Goal: Task Accomplishment & Management: Manage account settings

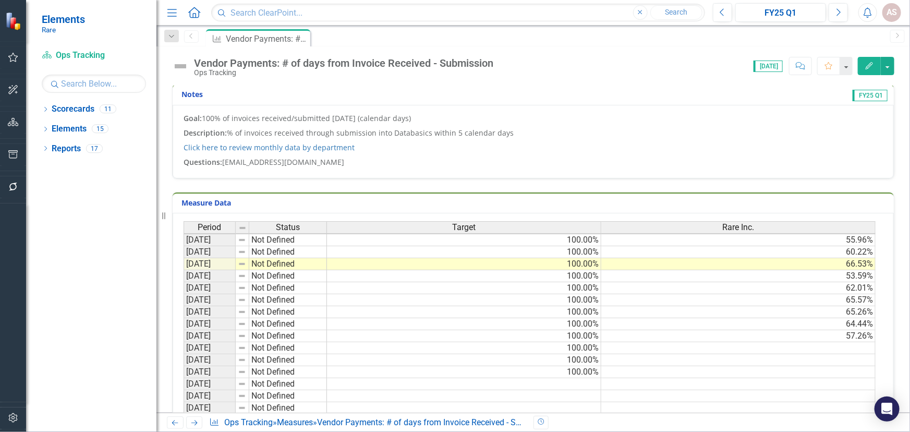
scroll to position [2, 0]
click at [647, 344] on td at bounding box center [738, 348] width 274 height 12
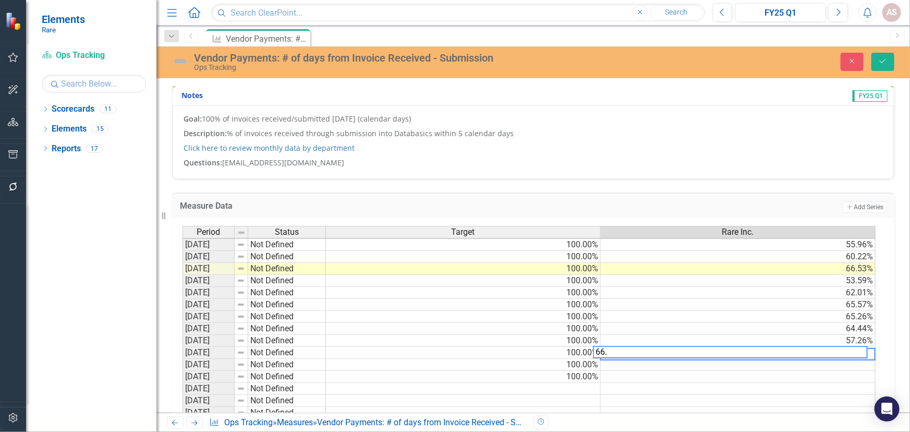
scroll to position [2, 7]
type textarea "66.26"
click at [882, 62] on icon "Save" at bounding box center [882, 60] width 9 height 7
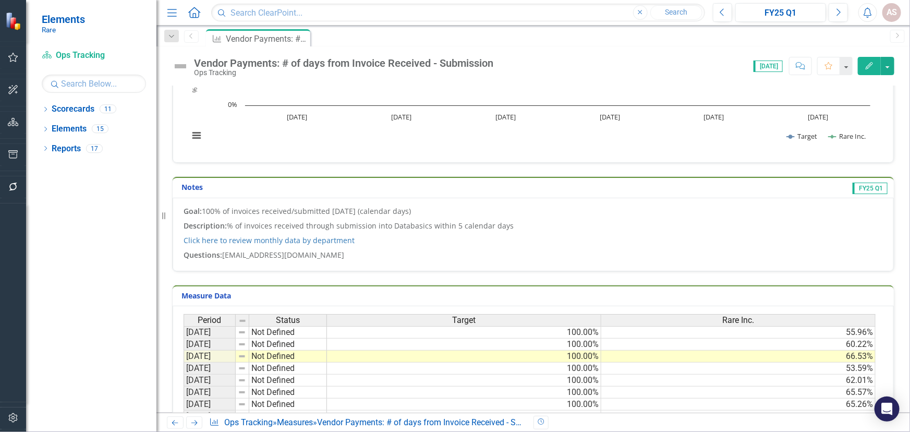
scroll to position [0, 0]
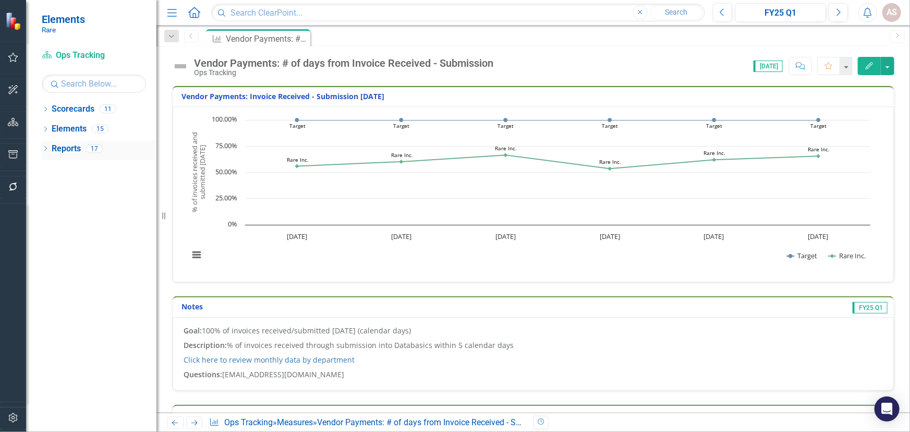
click at [47, 151] on icon "Dropdown" at bounding box center [45, 150] width 7 height 6
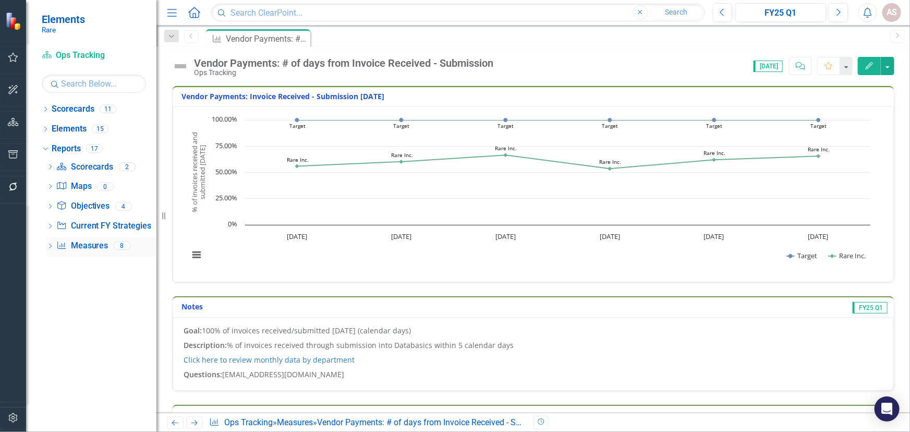
click at [47, 246] on icon "Dropdown" at bounding box center [49, 247] width 7 height 6
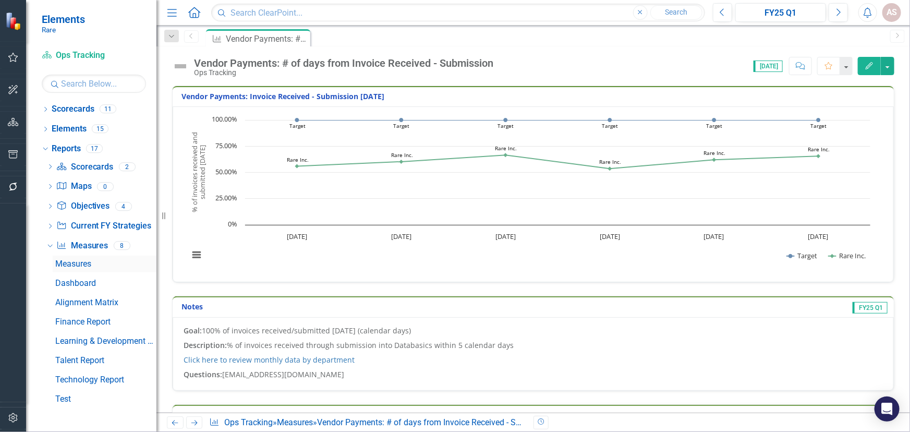
click at [88, 266] on div "Measures" at bounding box center [105, 263] width 101 height 9
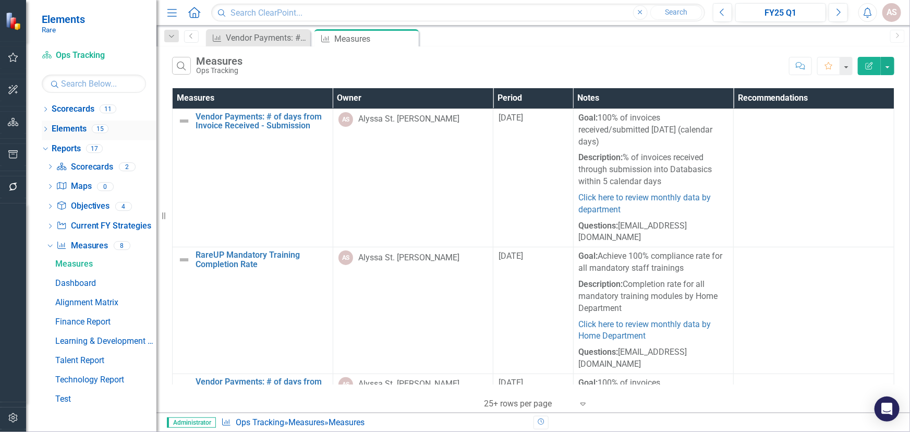
click at [46, 127] on icon "Dropdown" at bounding box center [45, 130] width 7 height 6
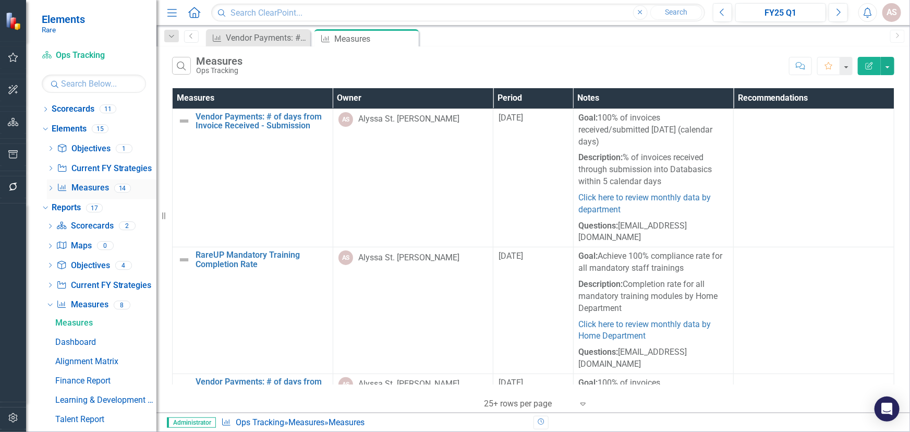
click at [51, 187] on icon "Dropdown" at bounding box center [50, 189] width 7 height 6
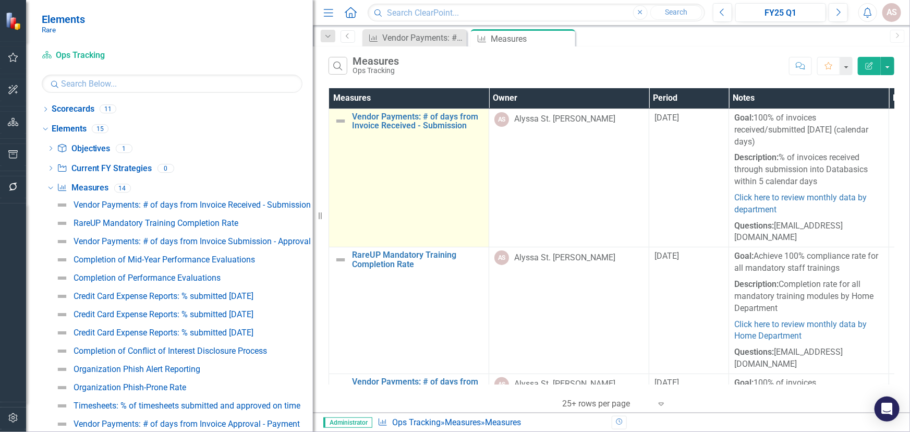
drag, startPoint x: 158, startPoint y: 246, endPoint x: 370, endPoint y: 229, distance: 213.5
click at [375, 227] on div "Elements Rare Scorecard Ops Tracking Search Dropdown Scorecards 11 Dropdown Rar…" at bounding box center [455, 216] width 910 height 432
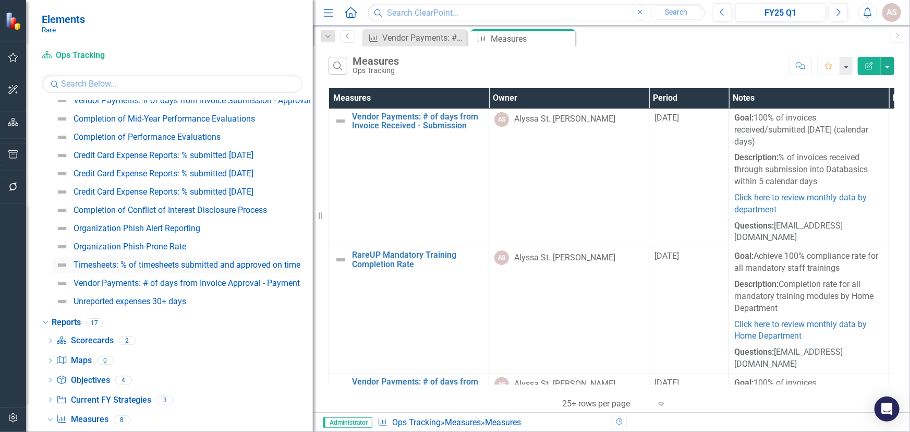
scroll to position [142, 0]
click at [155, 280] on div "Vendor Payments: # of days from Invoice Approval - Payment" at bounding box center [187, 282] width 226 height 9
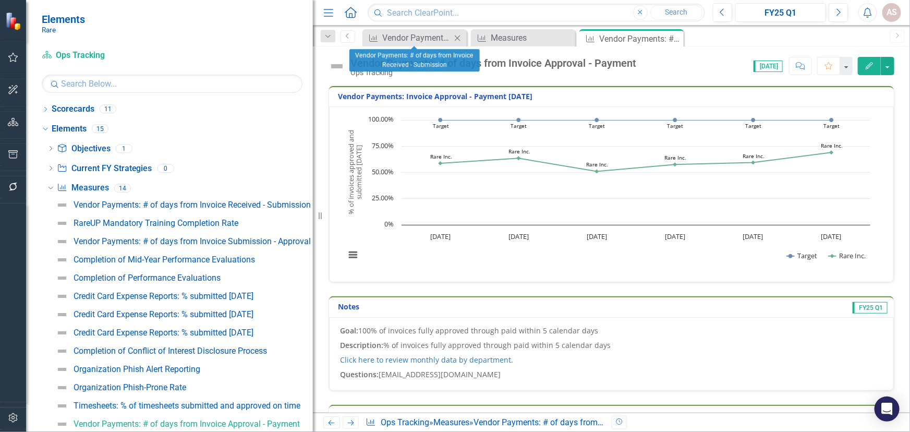
click at [456, 40] on icon "Close" at bounding box center [457, 38] width 10 height 8
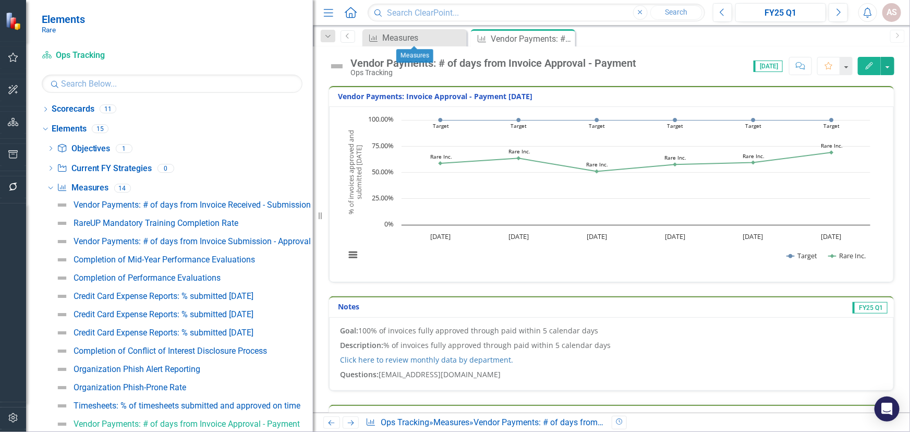
click at [0, 0] on icon "Close" at bounding box center [0, 0] width 0 height 0
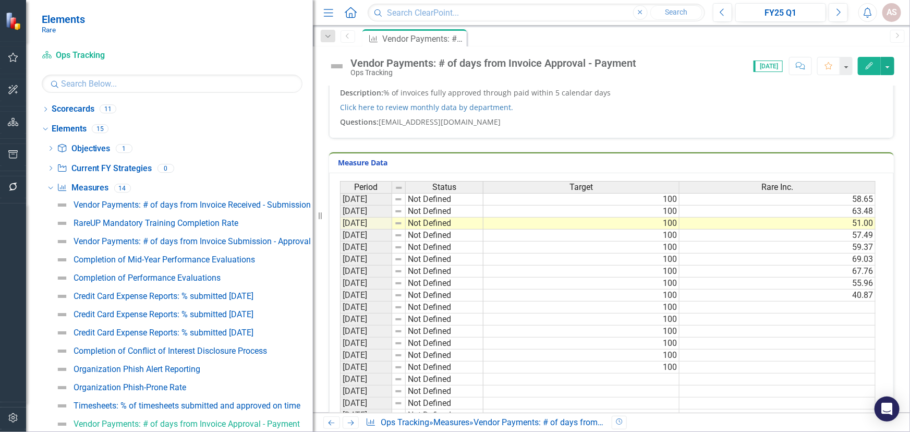
scroll to position [284, 0]
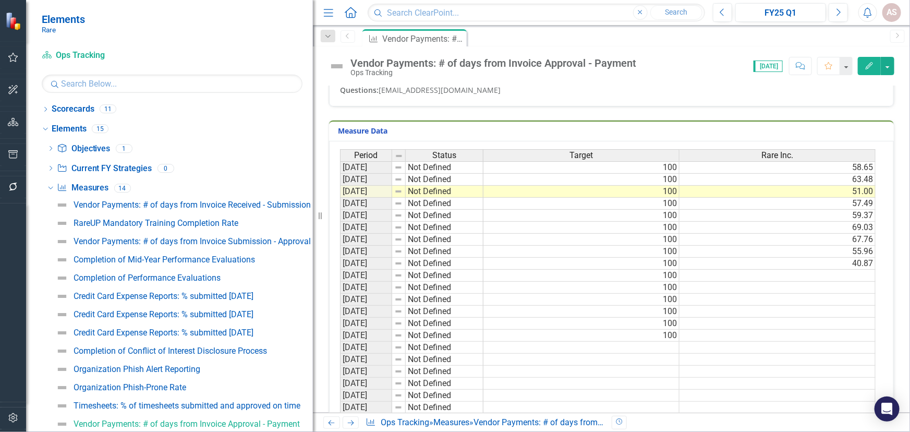
click at [840, 273] on td at bounding box center [778, 276] width 196 height 12
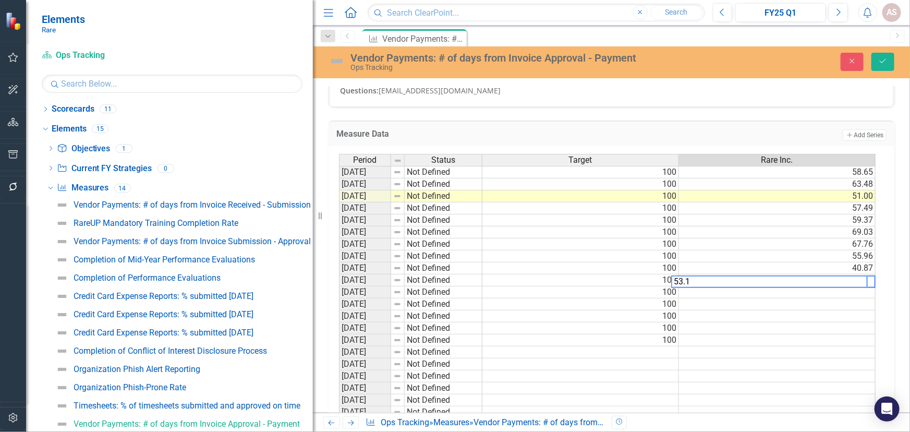
scroll to position [0, 7]
type textarea "53.17"
click at [889, 62] on button "Save" at bounding box center [883, 62] width 23 height 18
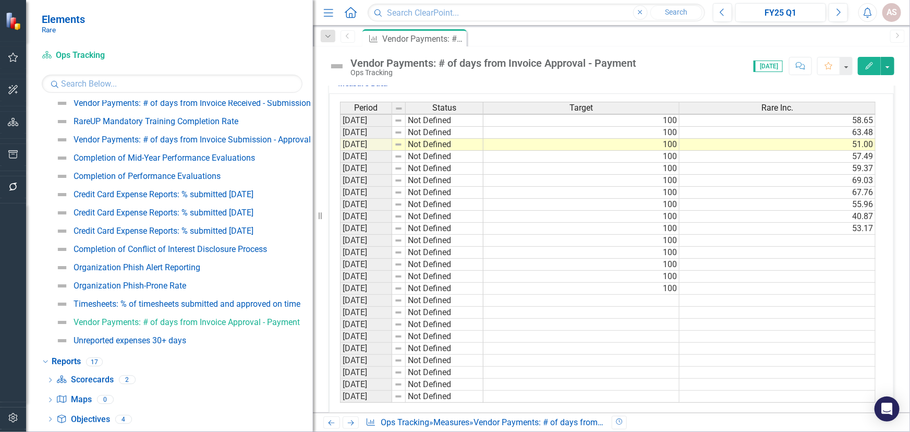
scroll to position [66, 0]
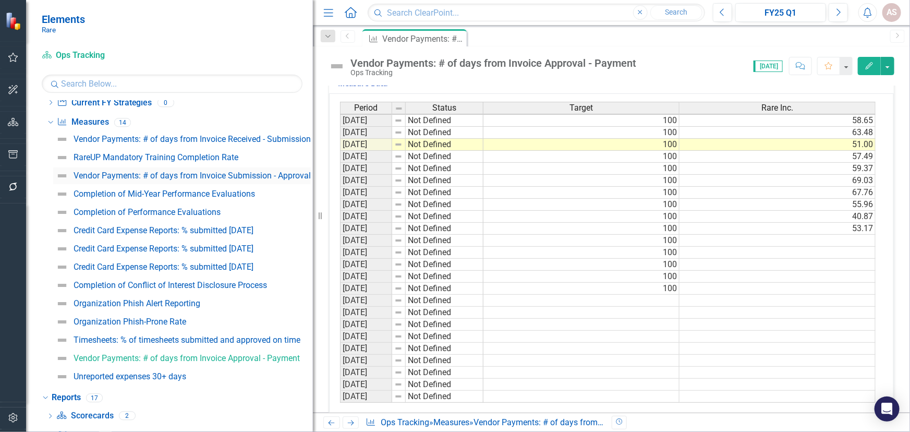
click at [233, 175] on div "Vendor Payments: # of days from Invoice Submission - Approval" at bounding box center [192, 175] width 237 height 9
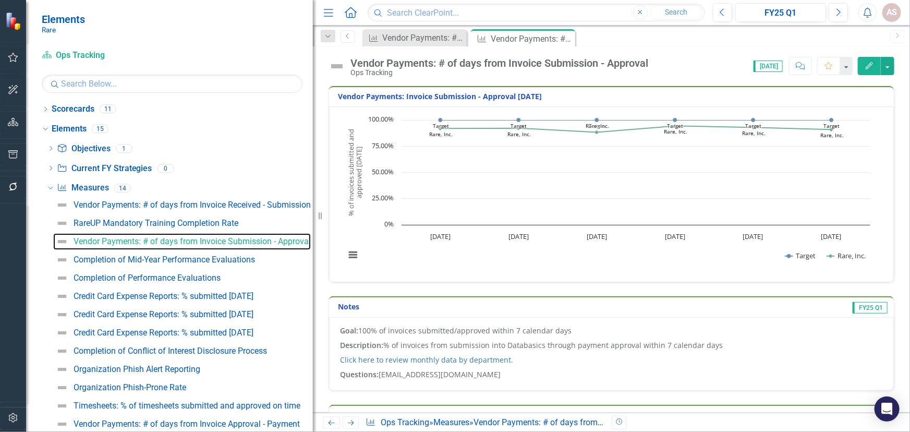
scroll to position [355, 0]
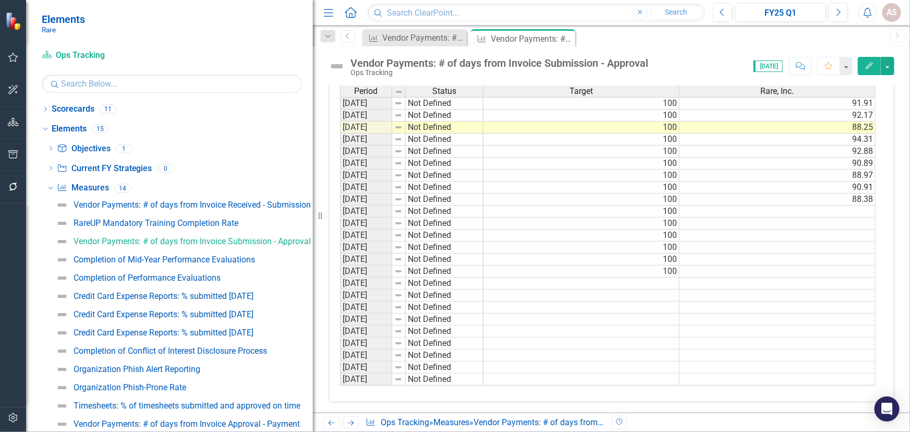
click at [851, 207] on td at bounding box center [778, 212] width 196 height 12
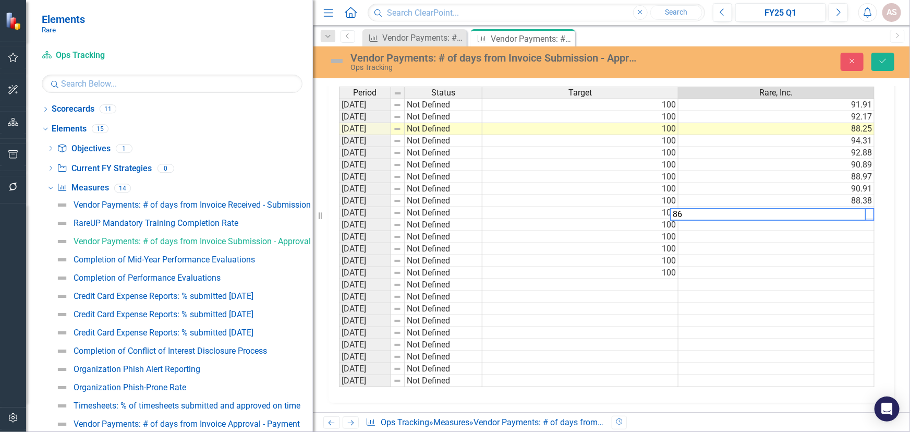
scroll to position [358, 0]
type textarea "86.30"
click at [878, 65] on button "Save" at bounding box center [883, 62] width 23 height 18
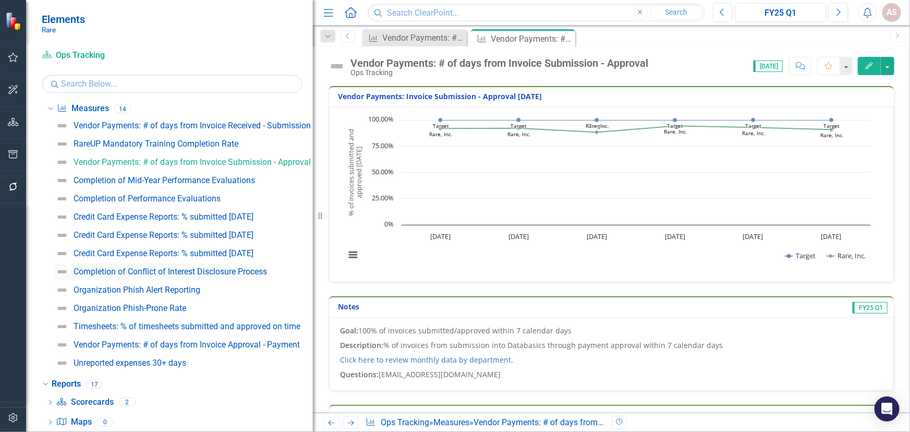
scroll to position [94, 0]
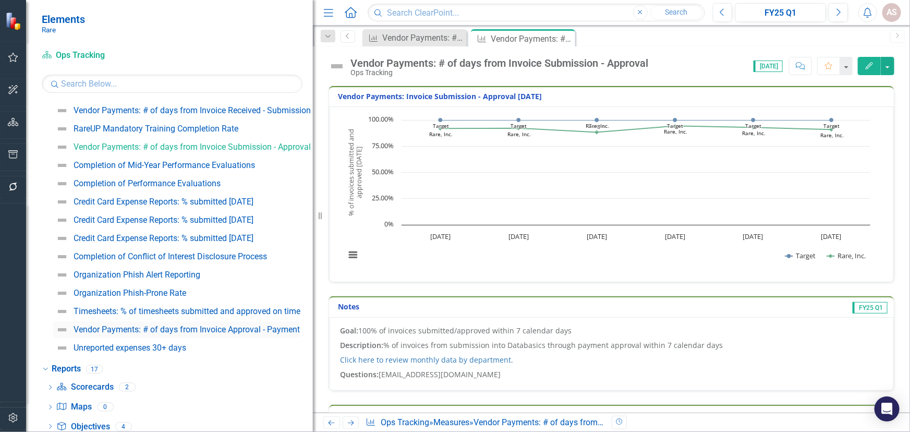
click at [237, 329] on div "Vendor Payments: # of days from Invoice Approval - Payment" at bounding box center [187, 329] width 226 height 9
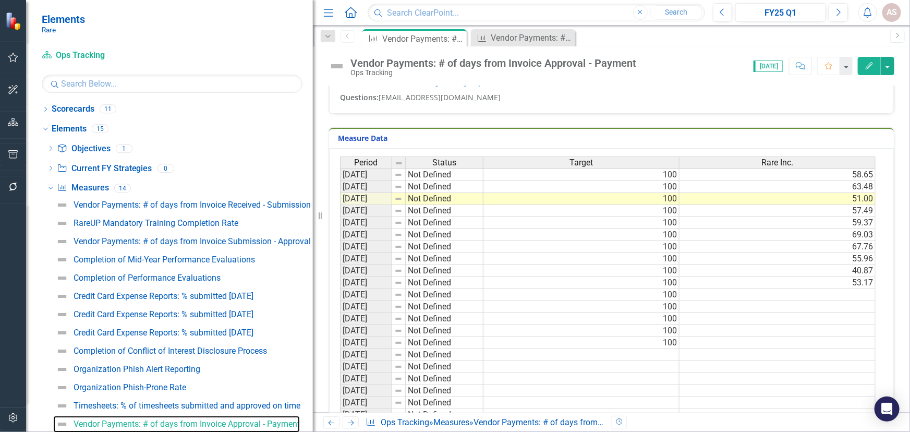
scroll to position [284, 0]
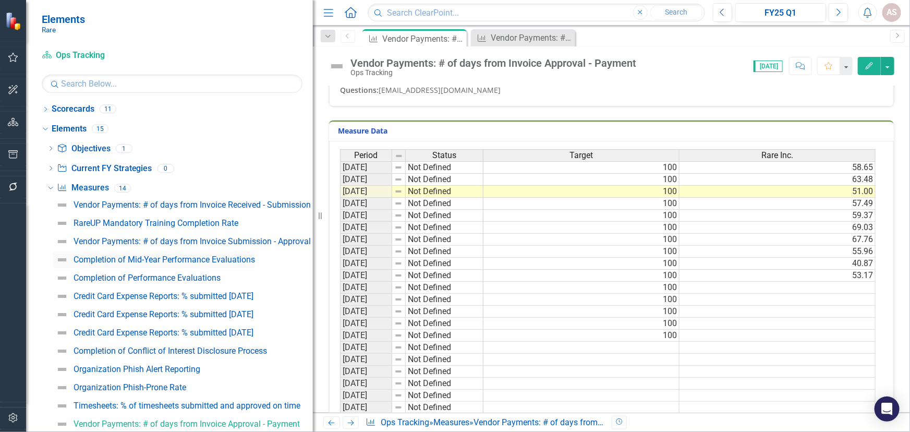
click at [156, 259] on div "Completion of Mid-Year Performance Evaluations" at bounding box center [165, 259] width 182 height 9
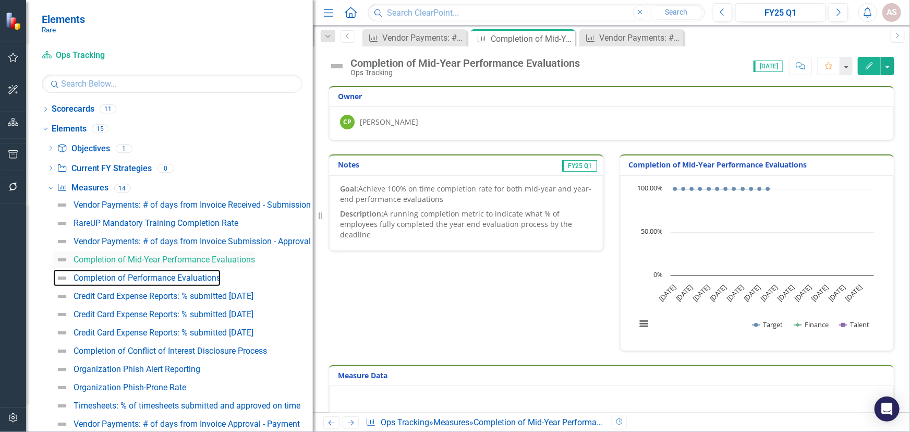
click at [152, 279] on div "Completion of Performance Evaluations" at bounding box center [147, 277] width 147 height 9
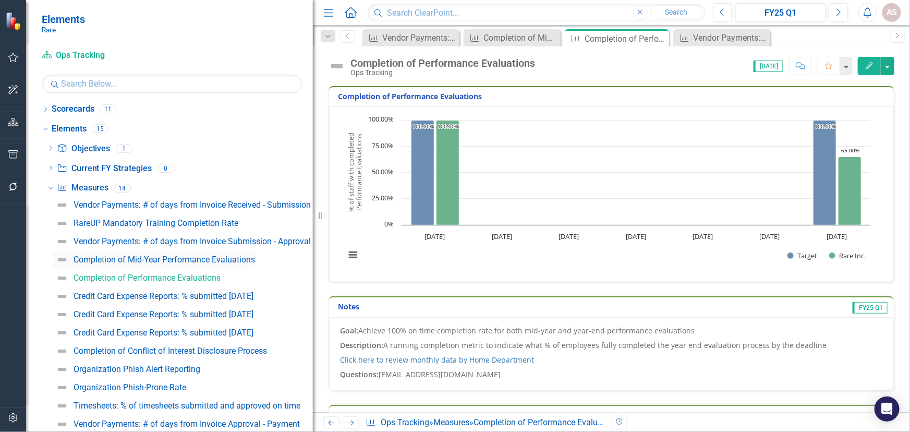
click at [156, 260] on div "Completion of Mid-Year Performance Evaluations" at bounding box center [165, 259] width 182 height 9
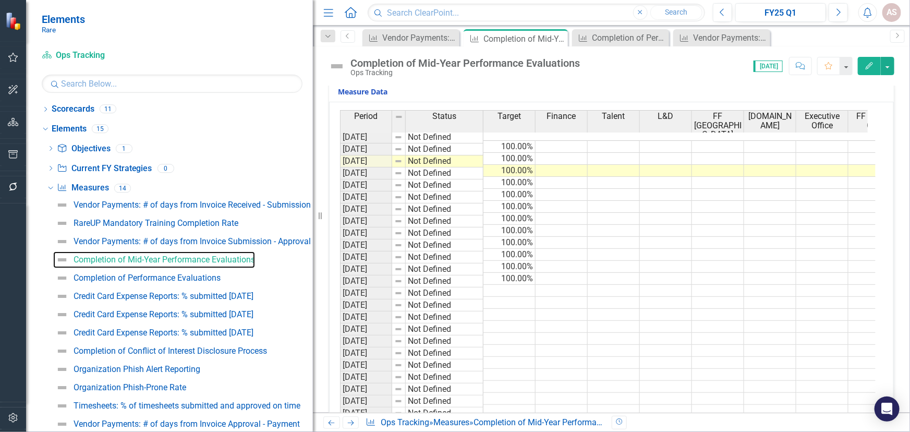
scroll to position [284, 0]
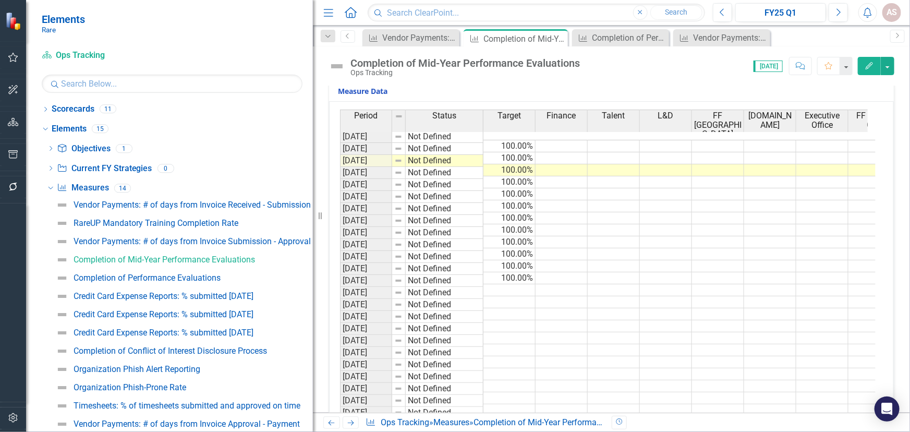
click at [618, 320] on td at bounding box center [614, 326] width 52 height 12
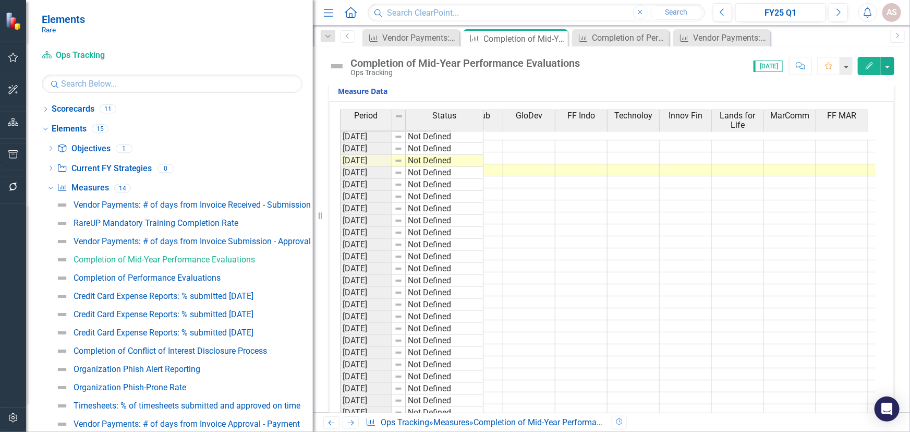
scroll to position [0, 554]
drag, startPoint x: 766, startPoint y: 284, endPoint x: 962, endPoint y: 281, distance: 196.2
click at [910, 281] on html "Elements Rare Scorecard Ops Tracking Search Dropdown Scorecards 11 Dropdown Rar…" at bounding box center [455, 216] width 910 height 432
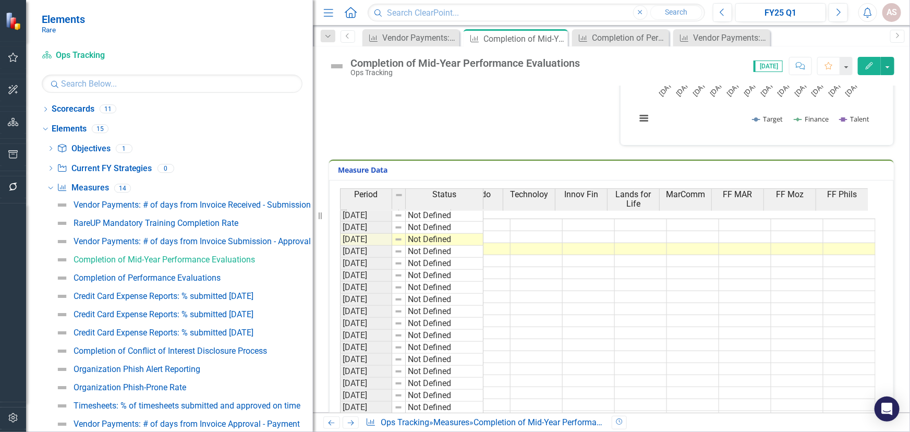
scroll to position [189, 0]
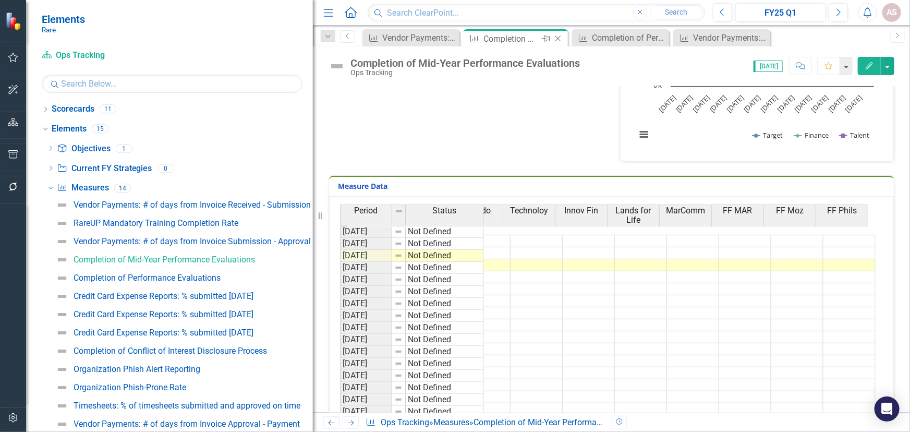
click at [558, 39] on icon at bounding box center [559, 39] width 6 height 6
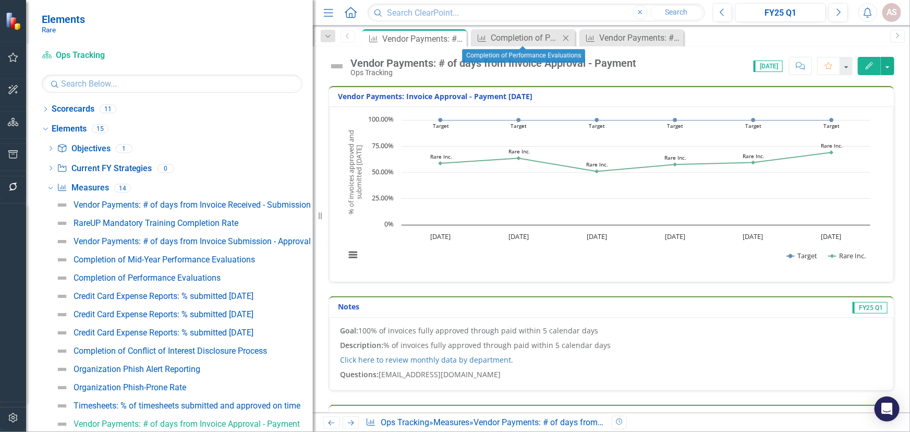
click at [565, 34] on icon "Close" at bounding box center [566, 38] width 10 height 8
click at [566, 35] on icon "Close" at bounding box center [566, 38] width 10 height 8
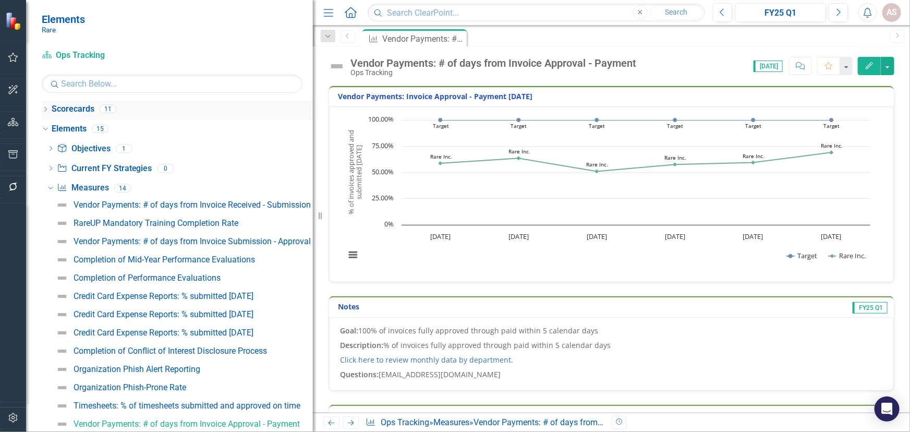
click at [47, 107] on icon "Dropdown" at bounding box center [45, 110] width 7 height 6
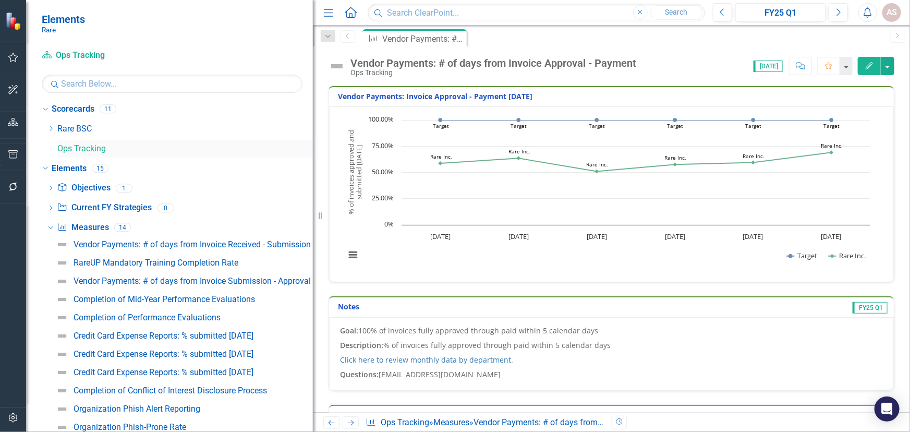
click at [75, 144] on link "Ops Tracking" at bounding box center [185, 149] width 256 height 12
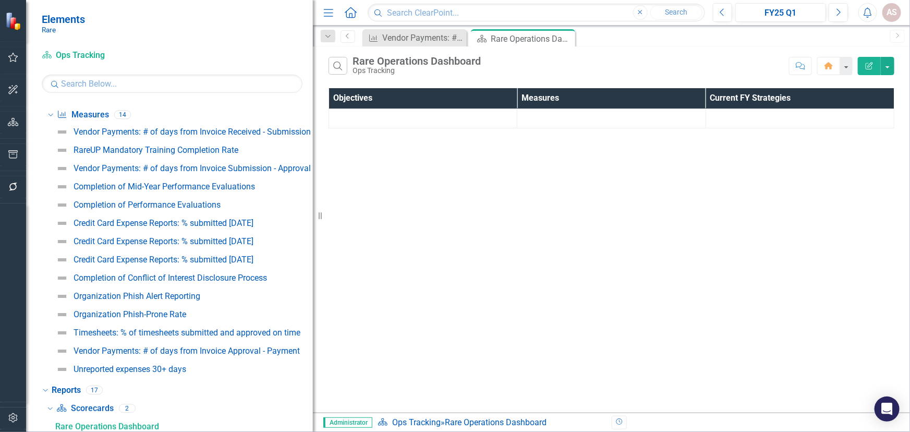
scroll to position [115, 0]
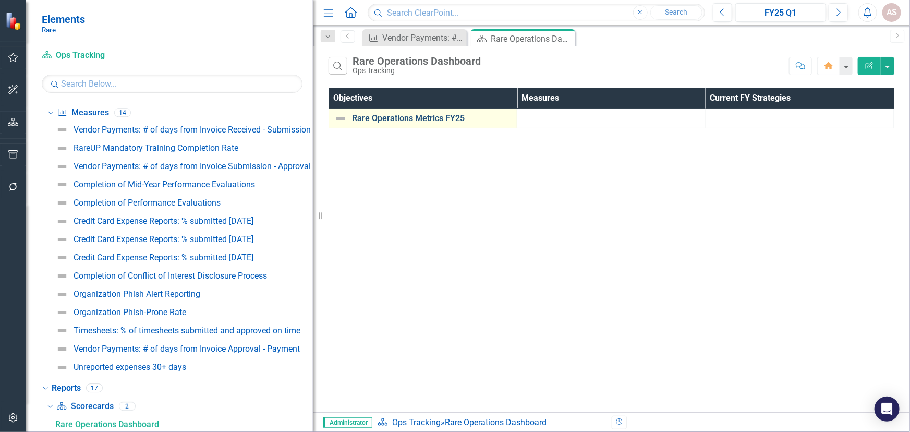
click at [441, 122] on link "Rare Operations Metrics FY25" at bounding box center [432, 118] width 160 height 9
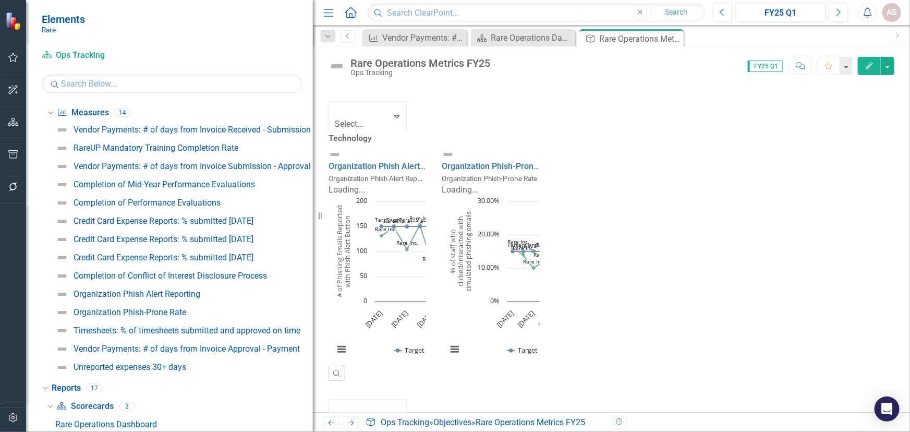
scroll to position [1313, 0]
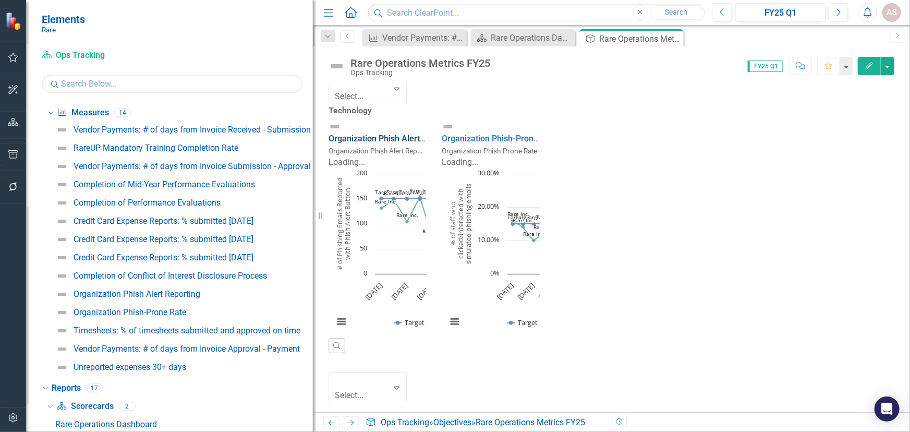
click at [459, 143] on link "Organization Phish Alert Reporting" at bounding box center [394, 139] width 130 height 10
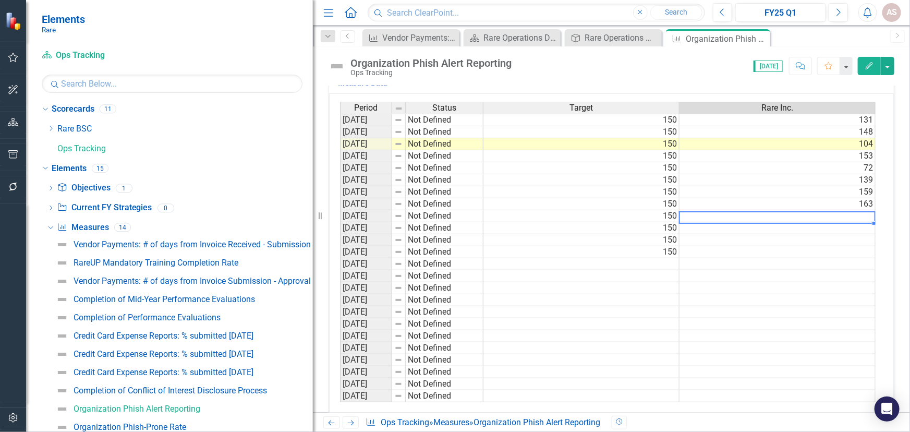
scroll to position [0, 7]
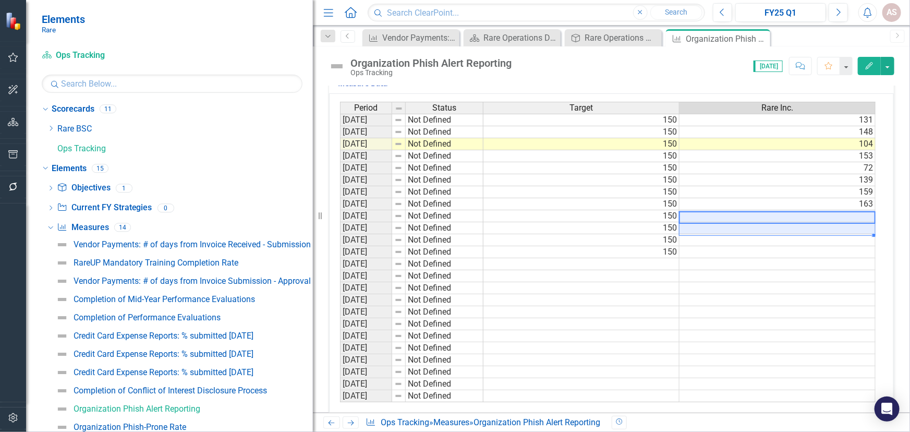
drag, startPoint x: 767, startPoint y: 221, endPoint x: 845, endPoint y: 225, distance: 77.9
click at [845, 225] on tbody "[DATE] Not Defined 150 131 [DATE] Not Defined 150 148 [DATE] Not Defined 150 10…" at bounding box center [608, 258] width 536 height 288
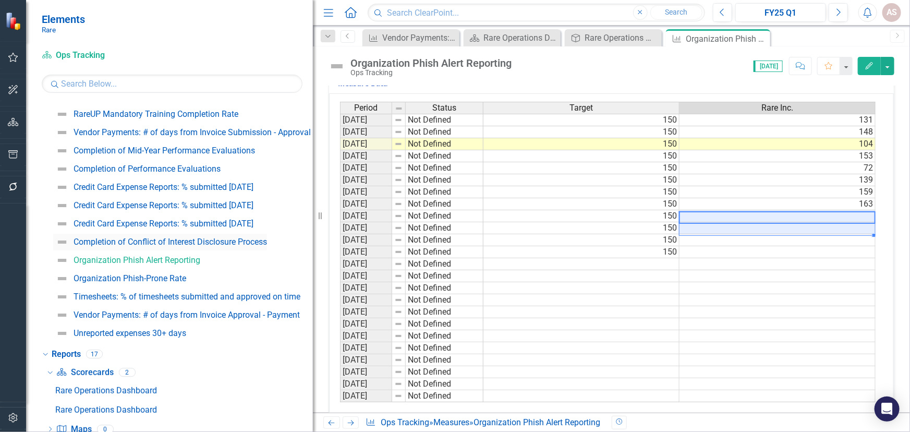
scroll to position [142, 0]
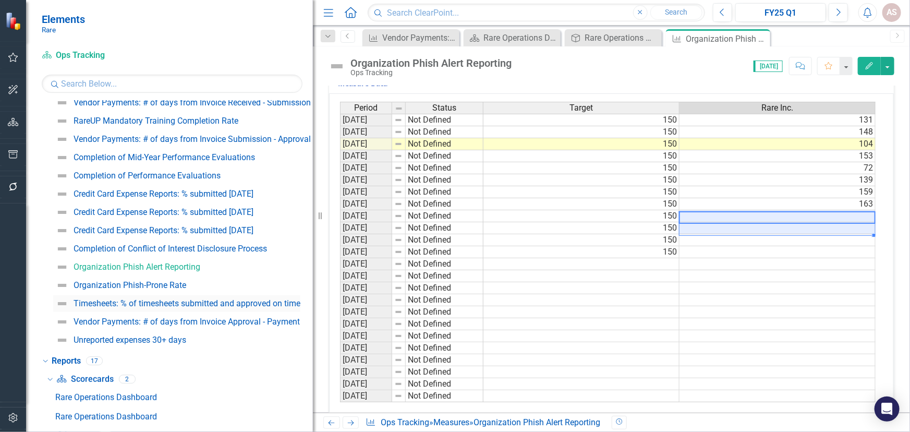
click at [154, 301] on div "Timesheets: % of timesheets submitted and approved on time" at bounding box center [187, 303] width 227 height 9
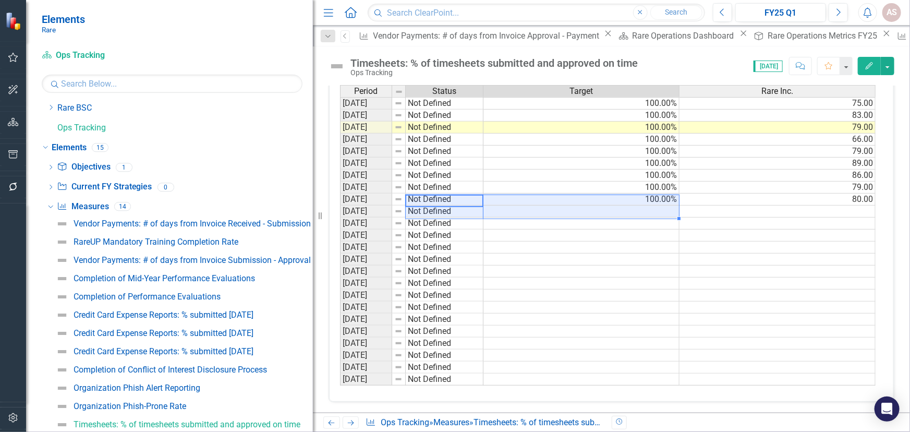
scroll to position [0, 7]
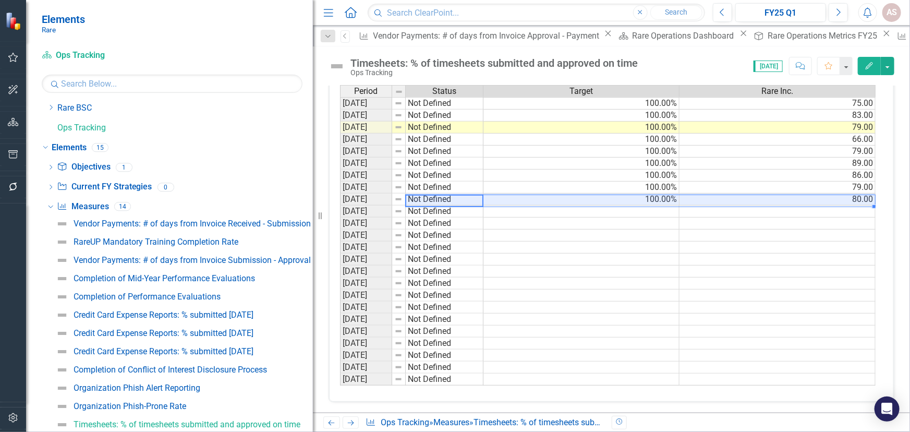
drag, startPoint x: 428, startPoint y: 195, endPoint x: 839, endPoint y: 195, distance: 410.5
click at [839, 195] on div "Period Status Target Rare Inc. [DATE] Not Defined 100.00% 75.00 [DATE] Not Defi…" at bounding box center [608, 235] width 536 height 301
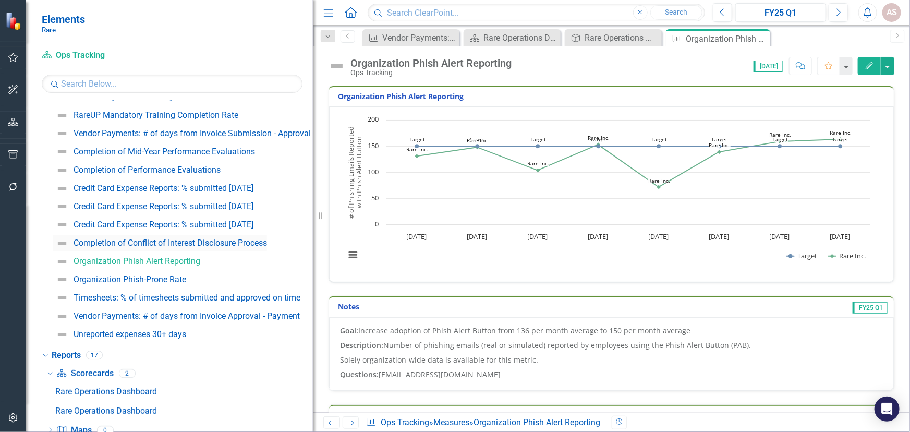
scroll to position [147, 0]
click at [171, 223] on div "Credit Card Expense Reports: % submitted [DATE]" at bounding box center [164, 225] width 180 height 9
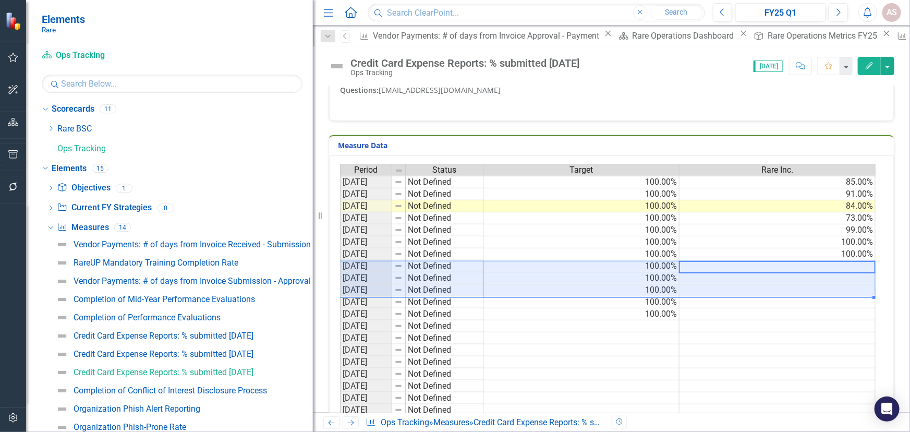
drag, startPoint x: 809, startPoint y: 268, endPoint x: 388, endPoint y: 291, distance: 421.6
click at [388, 291] on div "Period Status Target Rare Inc. [DATE] Not Defined 100.00% 85.00% [DATE] Not Def…" at bounding box center [608, 314] width 536 height 301
click at [239, 350] on div "Credit Card Expense Reports: % submitted [DATE]" at bounding box center [164, 353] width 180 height 9
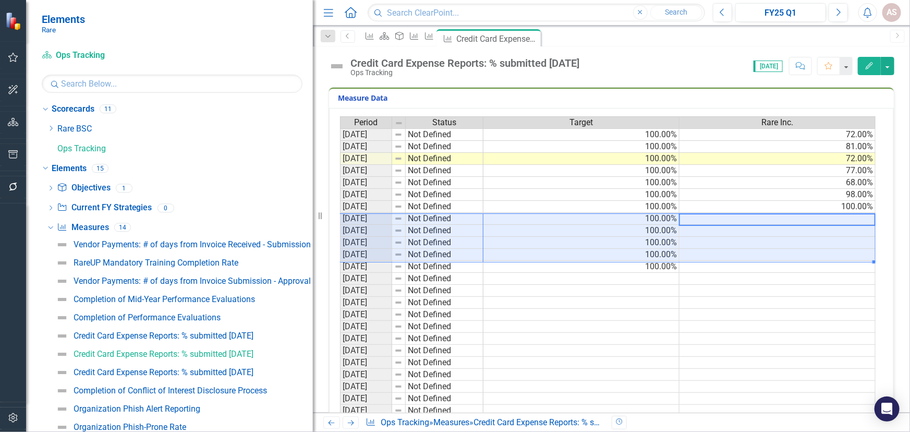
drag, startPoint x: 845, startPoint y: 216, endPoint x: 375, endPoint y: 251, distance: 471.8
click at [375, 251] on div "Period Status Target Rare Inc. [DATE] Not Defined 100.00% 72.00% [DATE] Not Def…" at bounding box center [608, 266] width 536 height 301
click at [243, 337] on div "Credit Card Expense Reports: % submitted [DATE]" at bounding box center [164, 335] width 180 height 9
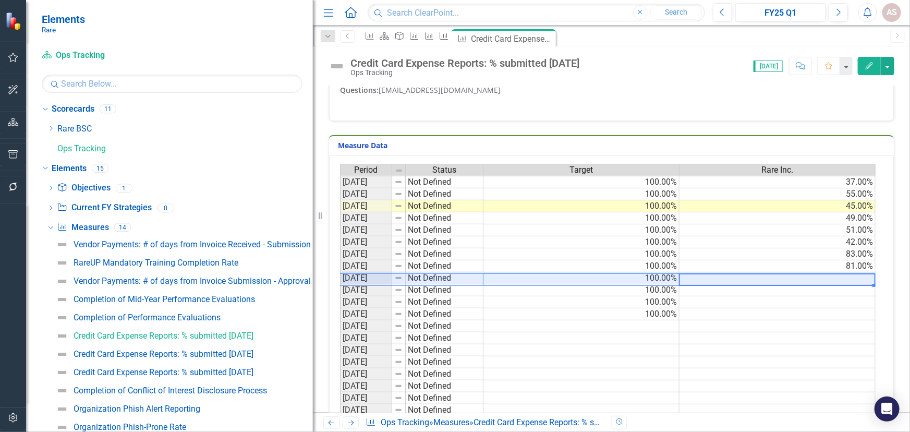
drag, startPoint x: 845, startPoint y: 276, endPoint x: 379, endPoint y: 279, distance: 466.3
click at [379, 279] on div "Period Status Target Rare Inc. [DATE] Not Defined 100.00% 37.00% [DATE] Not Def…" at bounding box center [608, 314] width 536 height 301
click at [379, 279] on td "[DATE]" at bounding box center [366, 278] width 52 height 12
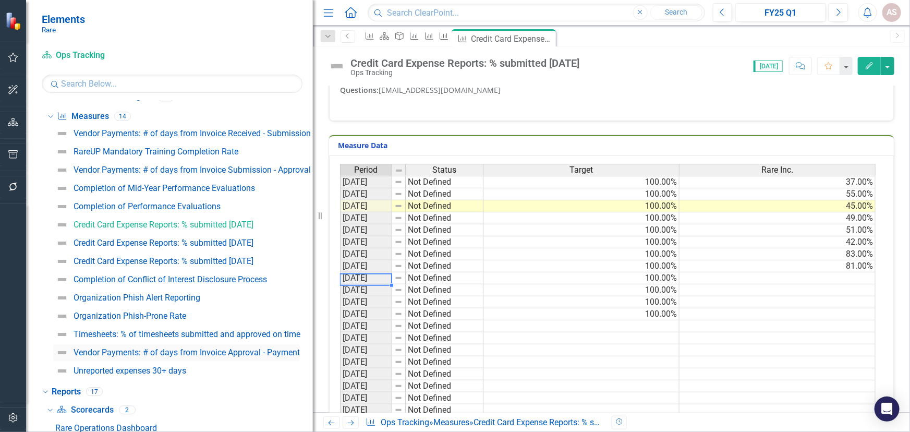
scroll to position [94, 0]
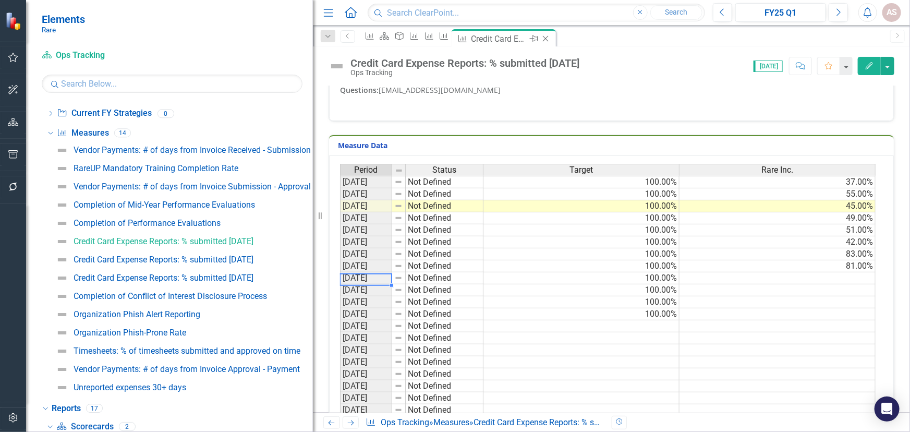
click at [538, 39] on icon "Pin" at bounding box center [533, 38] width 8 height 10
click at [464, 40] on div "Pin" at bounding box center [459, 40] width 12 height 10
click at [457, 38] on icon at bounding box center [457, 39] width 6 height 6
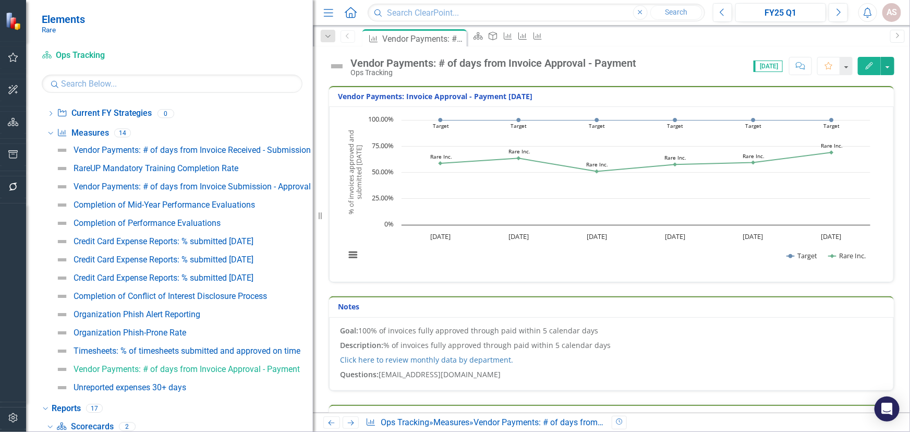
scroll to position [40, 0]
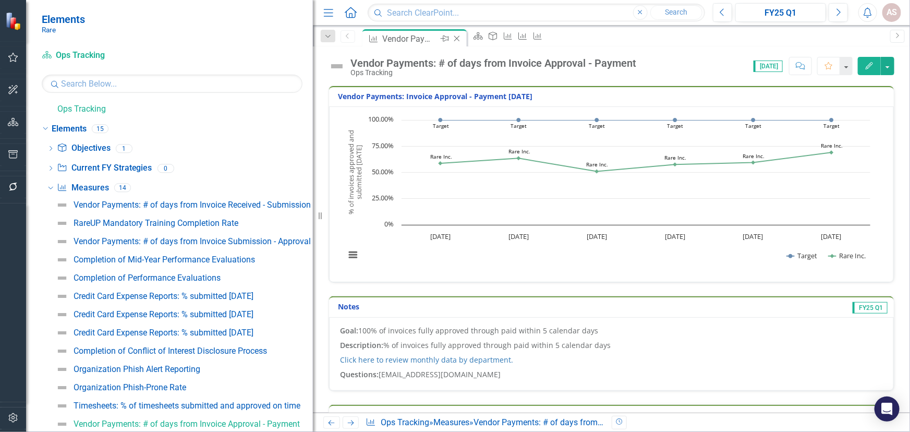
click at [457, 40] on icon "Close" at bounding box center [457, 38] width 10 height 8
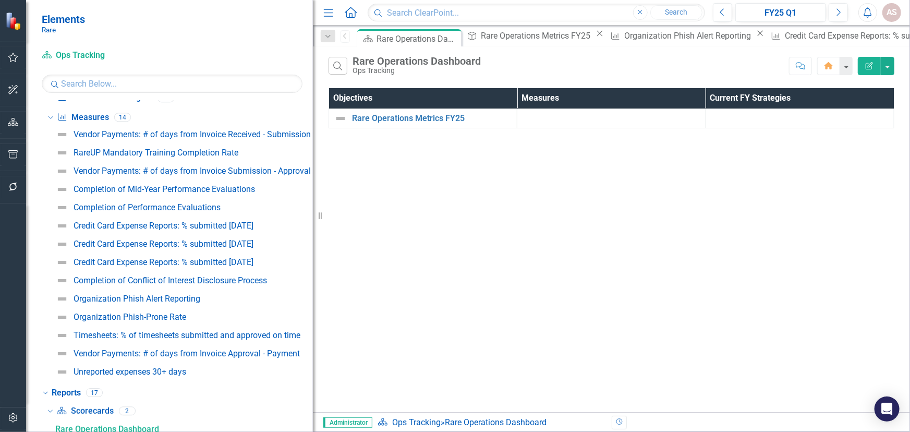
scroll to position [115, 0]
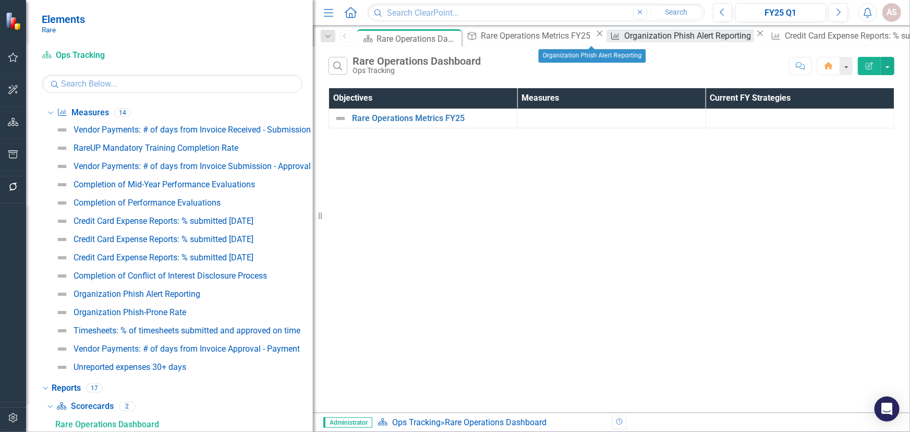
click at [624, 39] on div "Organization Phish Alert Reporting" at bounding box center [688, 35] width 129 height 13
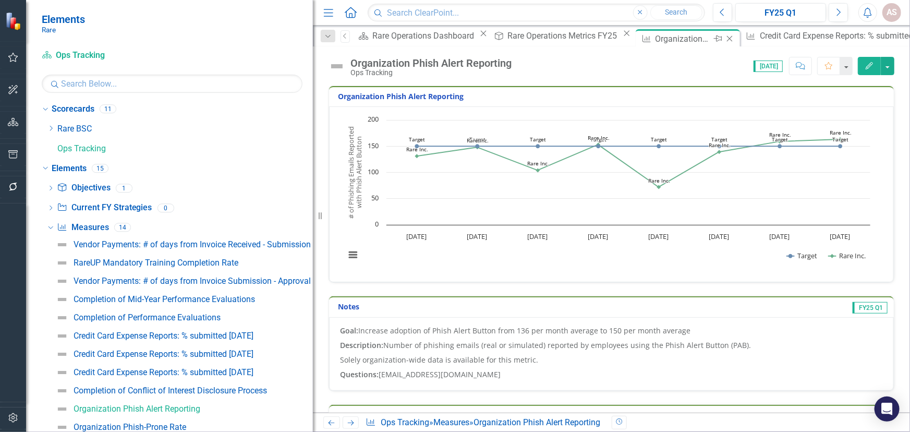
click at [725, 37] on icon "Close" at bounding box center [730, 38] width 10 height 8
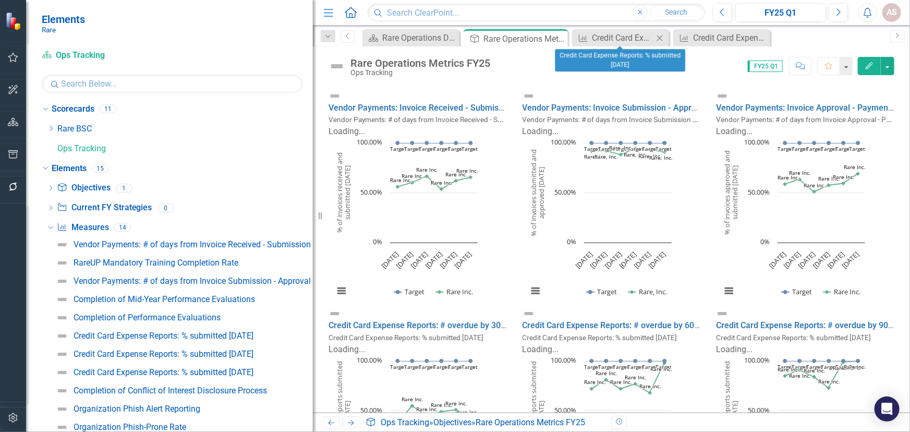
click at [661, 37] on icon at bounding box center [660, 38] width 6 height 6
click at [673, 39] on icon at bounding box center [675, 38] width 6 height 6
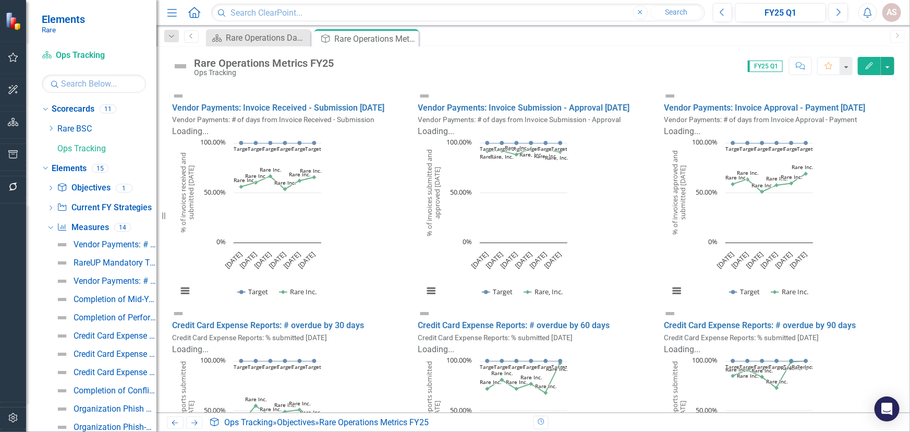
drag, startPoint x: 315, startPoint y: 103, endPoint x: 27, endPoint y: 114, distance: 287.6
click at [27, 114] on div "Elements Rare Scorecard Ops Tracking Search Dropdown Scorecards 11 Dropdown Rar…" at bounding box center [78, 216] width 156 height 432
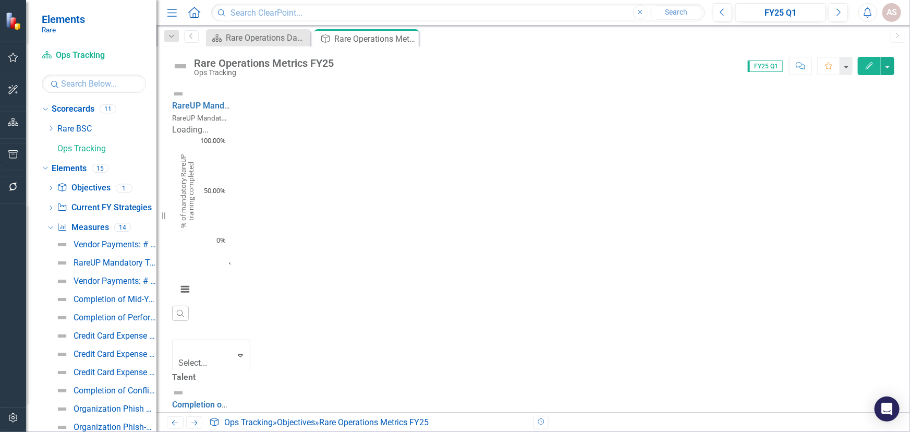
scroll to position [731, 0]
click at [341, 115] on link "RareUP Mandatory Training Completion Rate" at bounding box center [256, 110] width 168 height 10
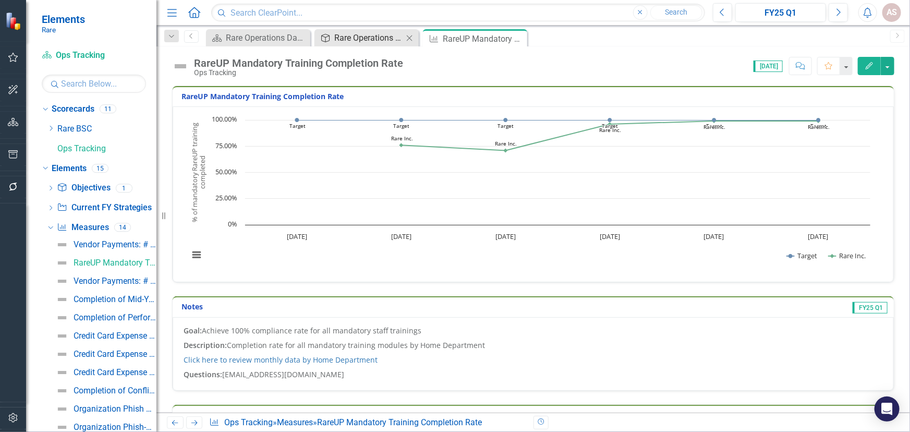
click at [357, 37] on div "Rare Operations Metrics FY25" at bounding box center [368, 37] width 69 height 13
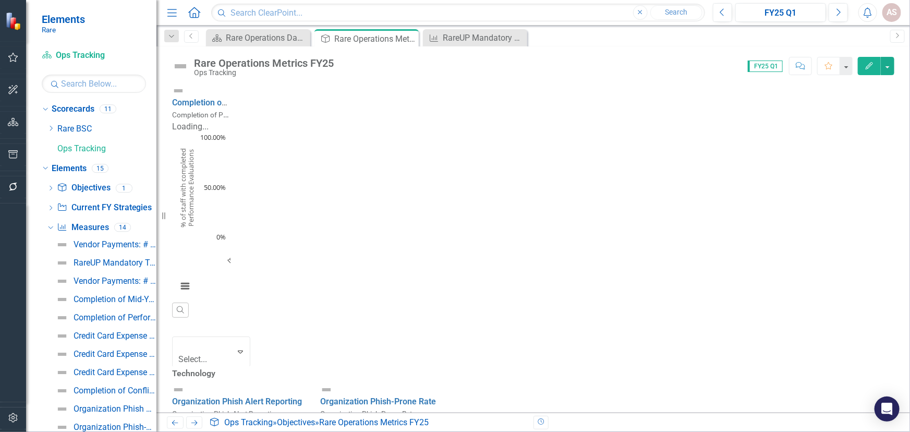
scroll to position [1033, 0]
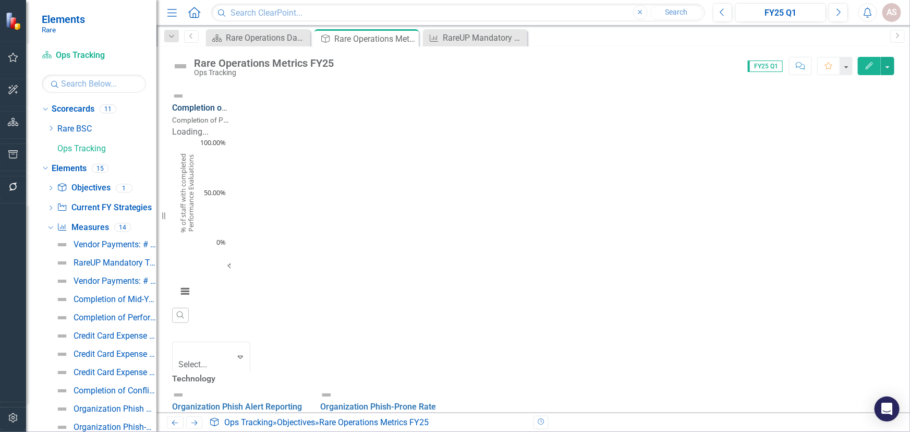
click at [273, 113] on link "Completion of Performance Evaluations" at bounding box center [247, 108] width 150 height 10
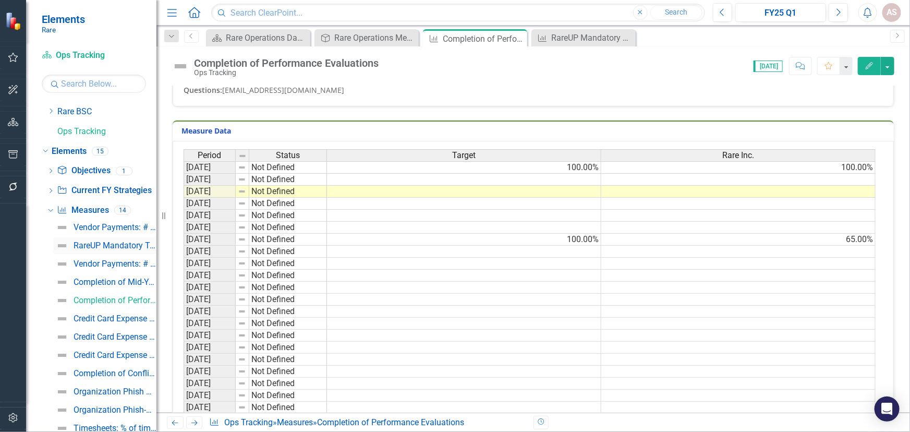
scroll to position [47, 0]
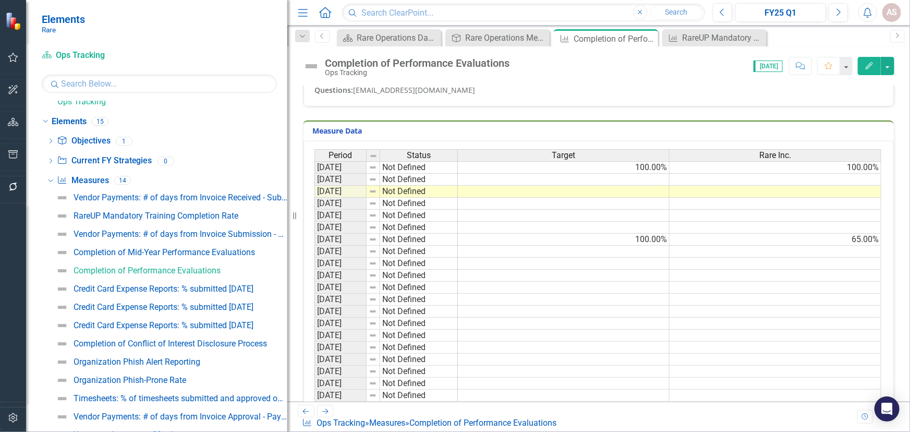
drag, startPoint x: 163, startPoint y: 220, endPoint x: 287, endPoint y: 221, distance: 124.7
click at [287, 221] on div "Resize" at bounding box center [291, 216] width 8 height 432
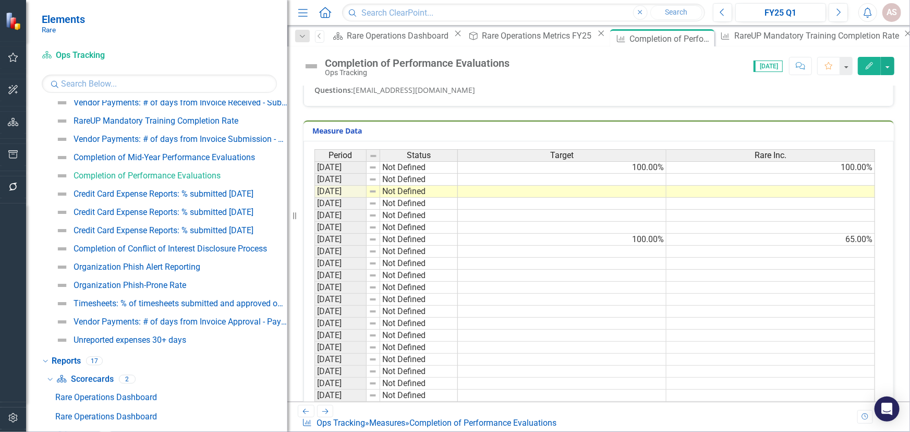
scroll to position [94, 0]
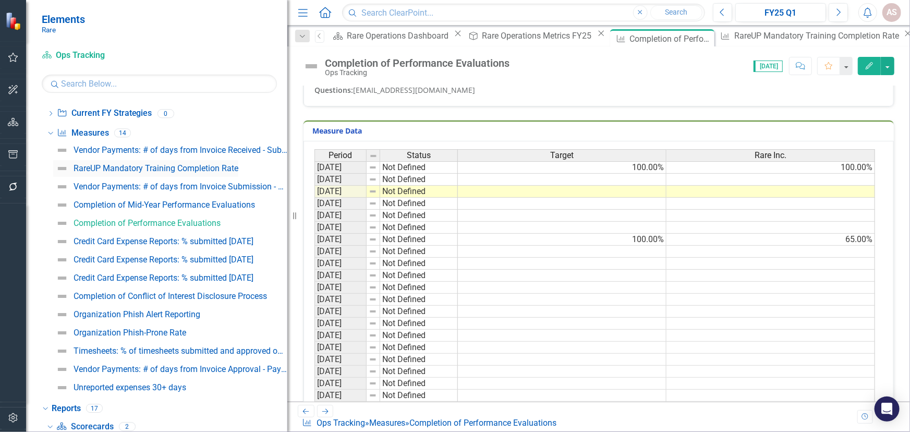
click at [159, 168] on div "RareUP Mandatory Training Completion Rate" at bounding box center [156, 168] width 165 height 9
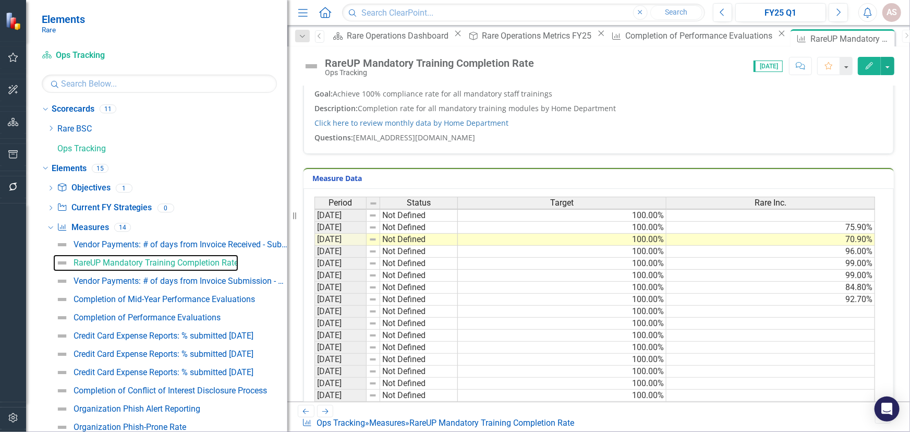
scroll to position [2, 0]
click at [445, 105] on p "Description: Completion rate for all mandatory training modules by Home Departm…" at bounding box center [599, 108] width 569 height 15
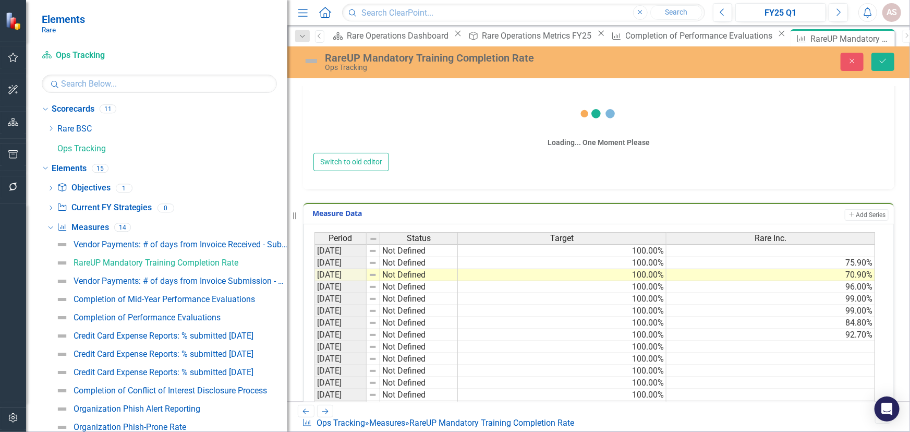
click at [445, 105] on div "Loading... One Moment Please" at bounding box center [598, 123] width 571 height 60
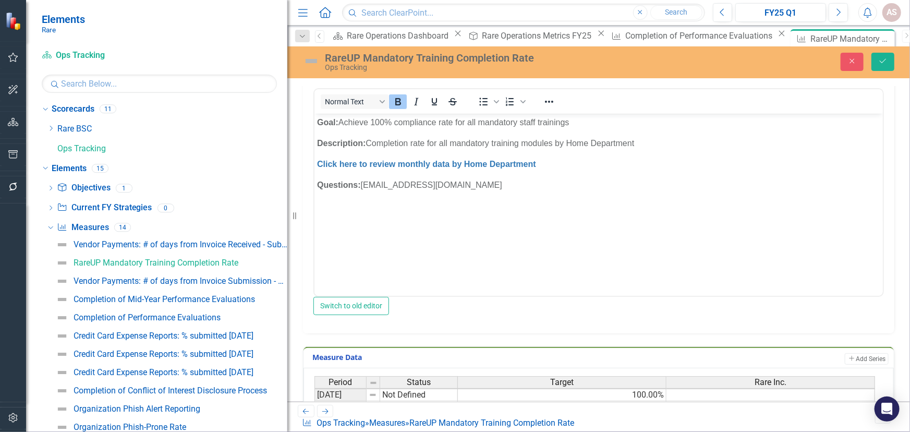
scroll to position [0, 0]
click at [881, 57] on icon "Save" at bounding box center [882, 60] width 9 height 7
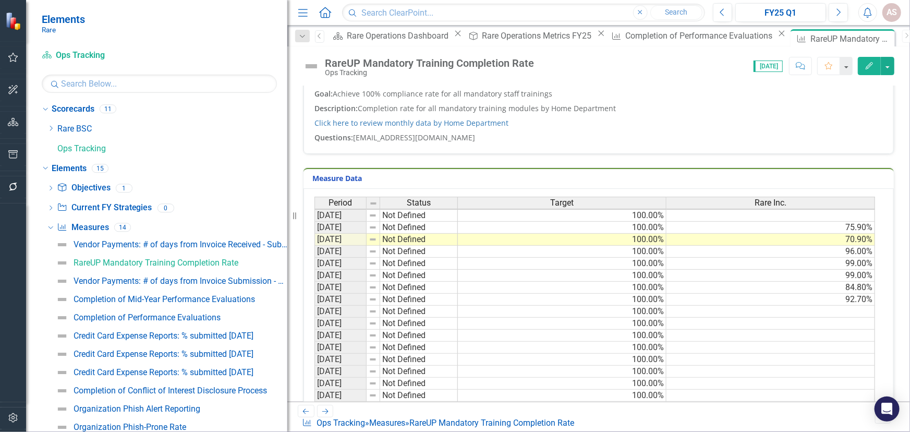
scroll to position [2, 0]
click at [817, 310] on td at bounding box center [771, 312] width 209 height 12
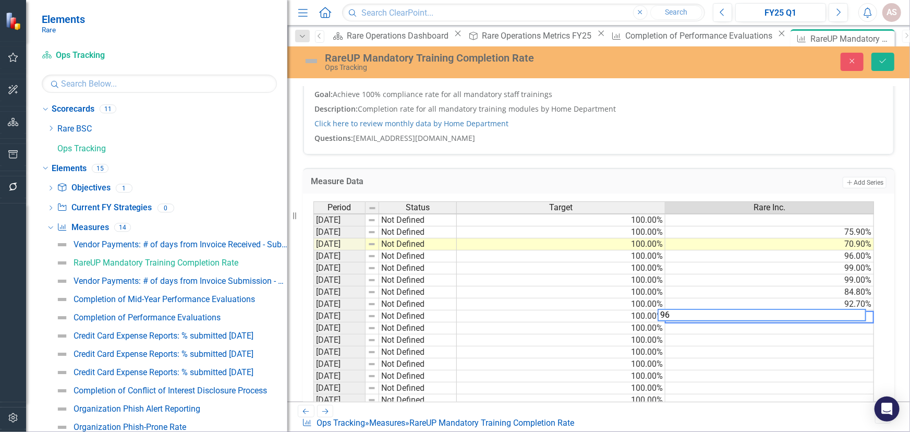
scroll to position [2, 7]
type textarea "96"
click at [881, 65] on icon "Save" at bounding box center [882, 60] width 9 height 7
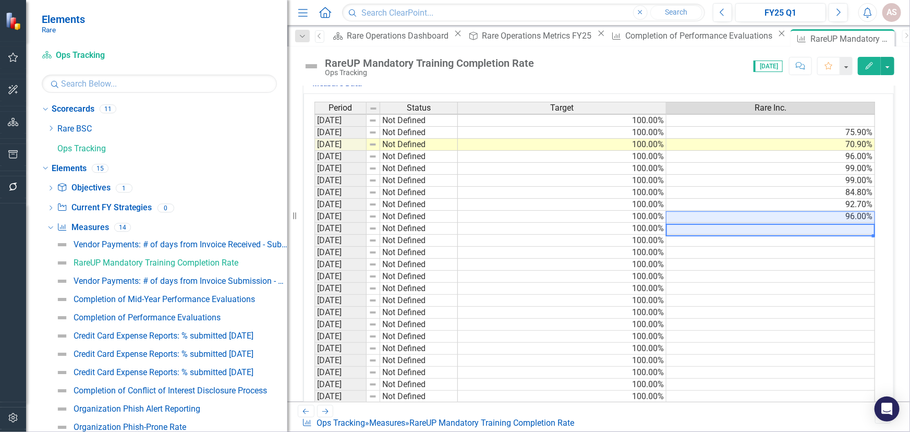
scroll to position [2, 0]
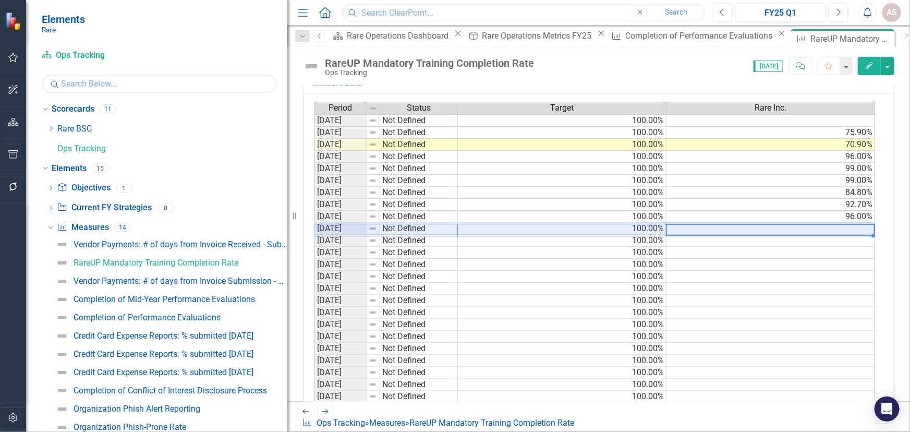
drag, startPoint x: 850, startPoint y: 229, endPoint x: 350, endPoint y: 228, distance: 499.7
click at [350, 228] on div "Period Status Target Rare Inc. [DATE] Not Defined 100.00% [DATE] Not Defined 10…" at bounding box center [595, 252] width 561 height 301
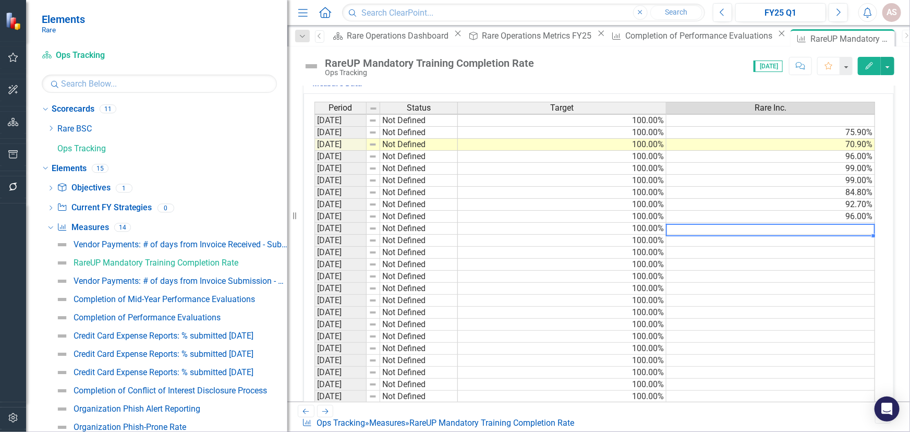
click at [849, 223] on td at bounding box center [771, 229] width 209 height 12
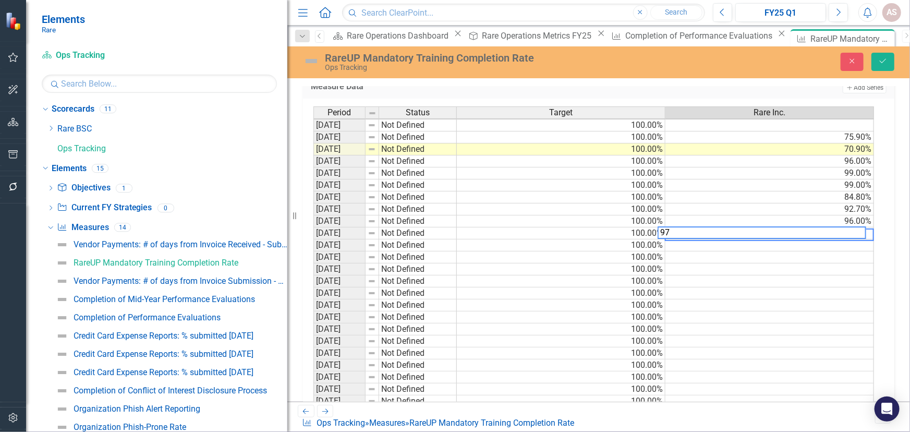
scroll to position [2, 7]
type textarea "97"
click at [878, 67] on button "Save" at bounding box center [883, 62] width 23 height 18
